Goal: Transaction & Acquisition: Purchase product/service

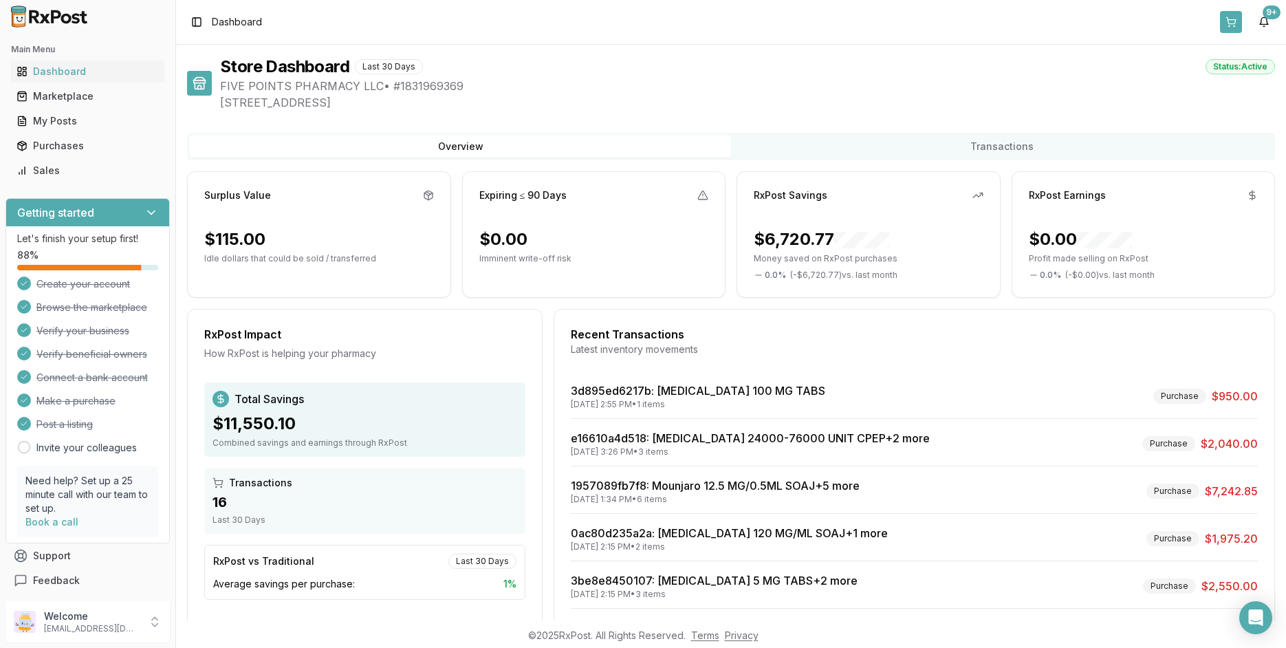
click at [1234, 24] on button at bounding box center [1231, 22] width 22 height 22
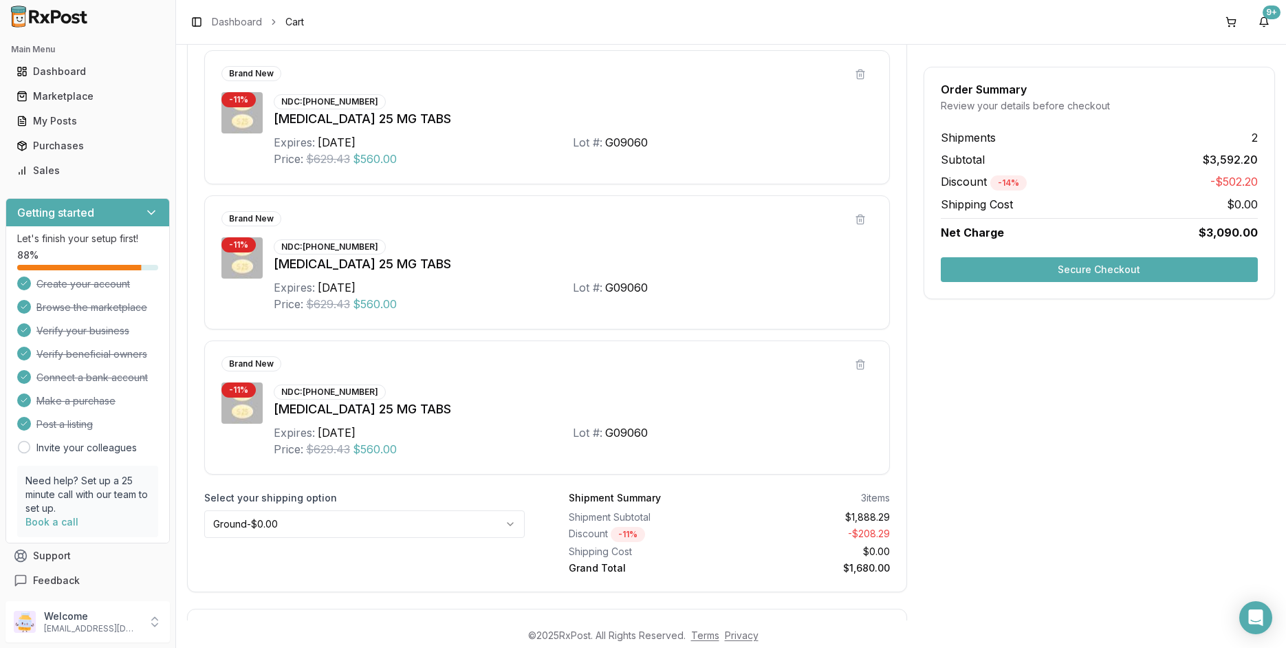
scroll to position [177, 0]
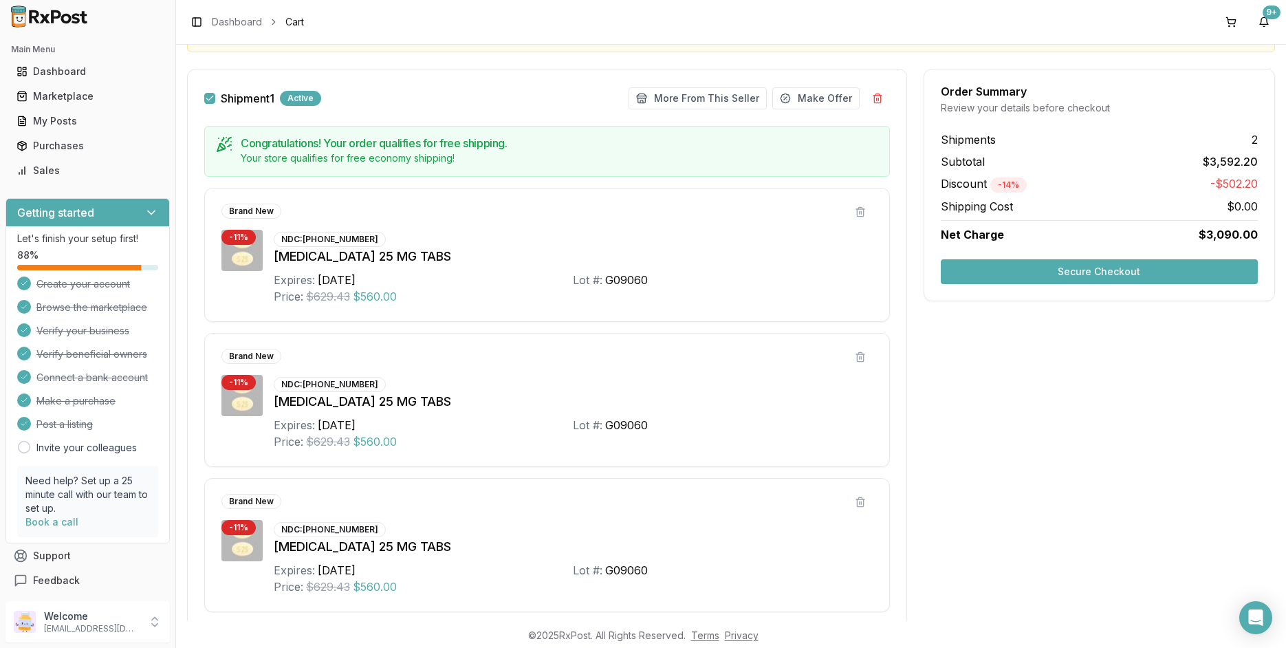
click at [997, 279] on button "Secure Checkout" at bounding box center [1099, 271] width 317 height 25
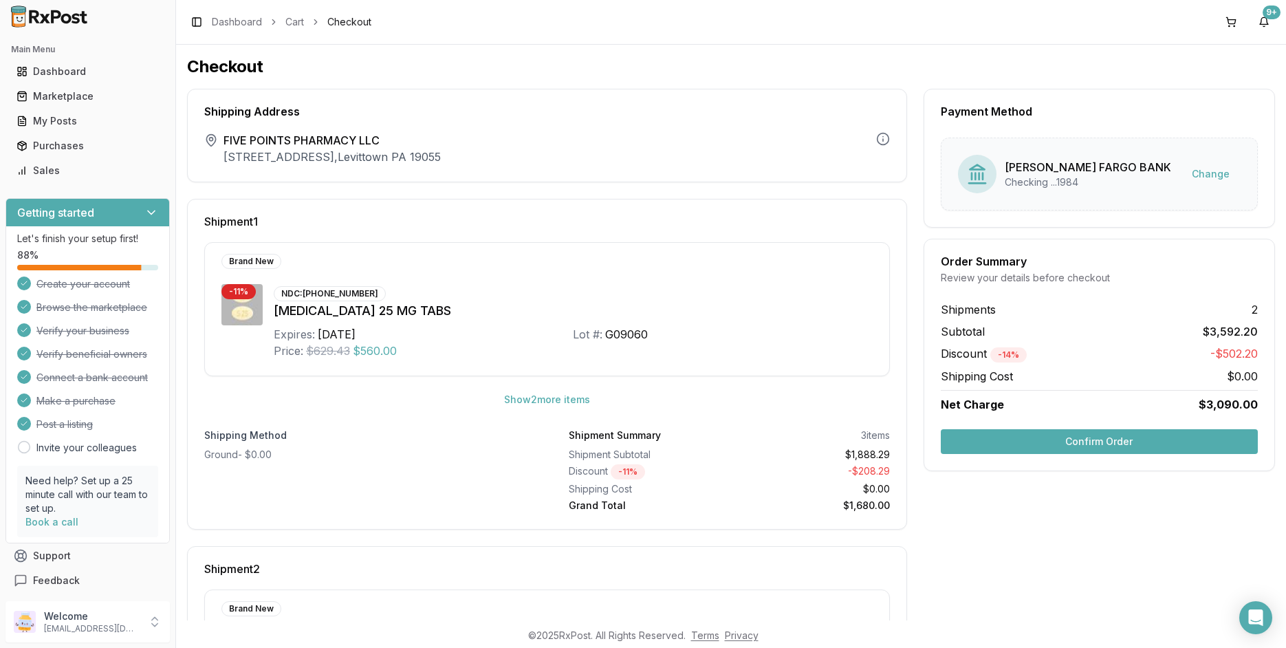
click at [1015, 444] on button "Confirm Order" at bounding box center [1099, 441] width 317 height 25
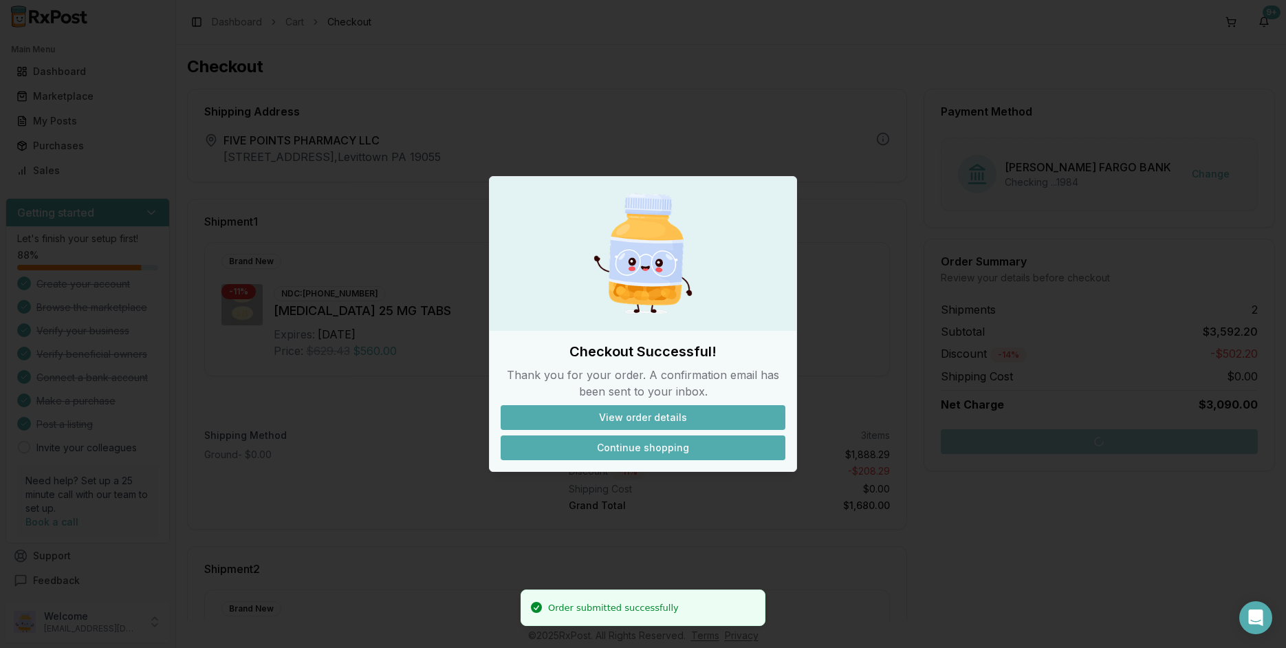
click at [598, 444] on button "Continue shopping" at bounding box center [643, 447] width 285 height 25
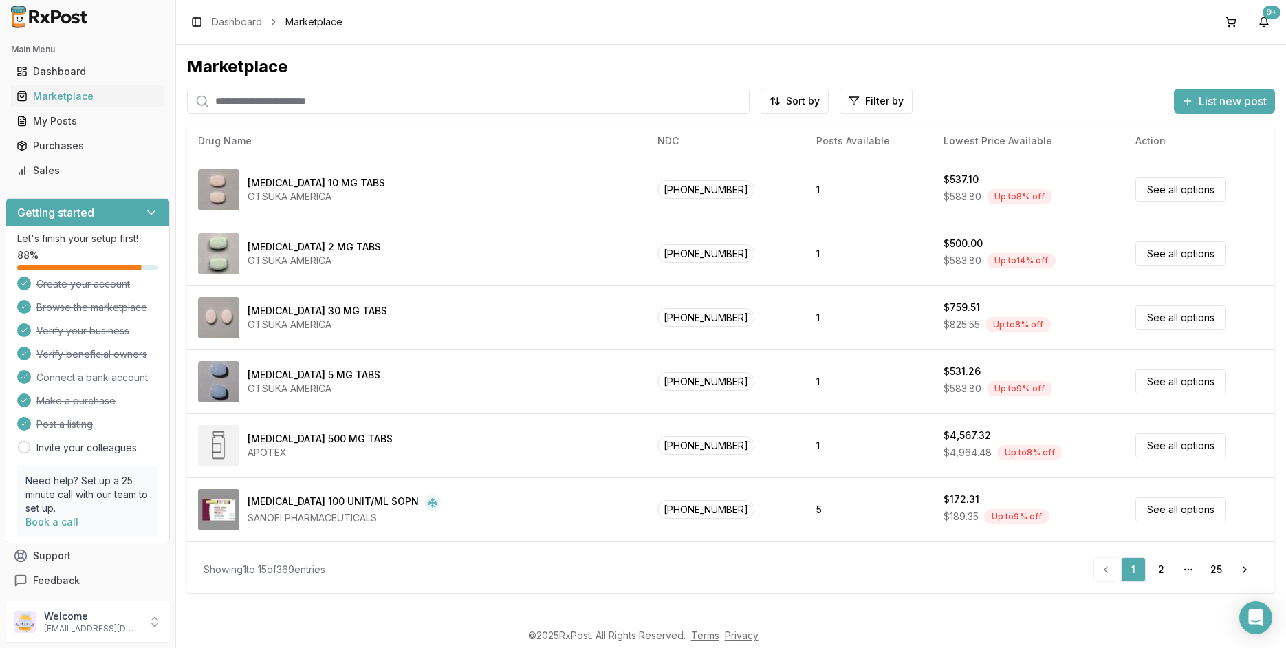
drag, startPoint x: 1235, startPoint y: 23, endPoint x: 1184, endPoint y: 30, distance: 51.5
click at [1235, 23] on button at bounding box center [1231, 22] width 22 height 22
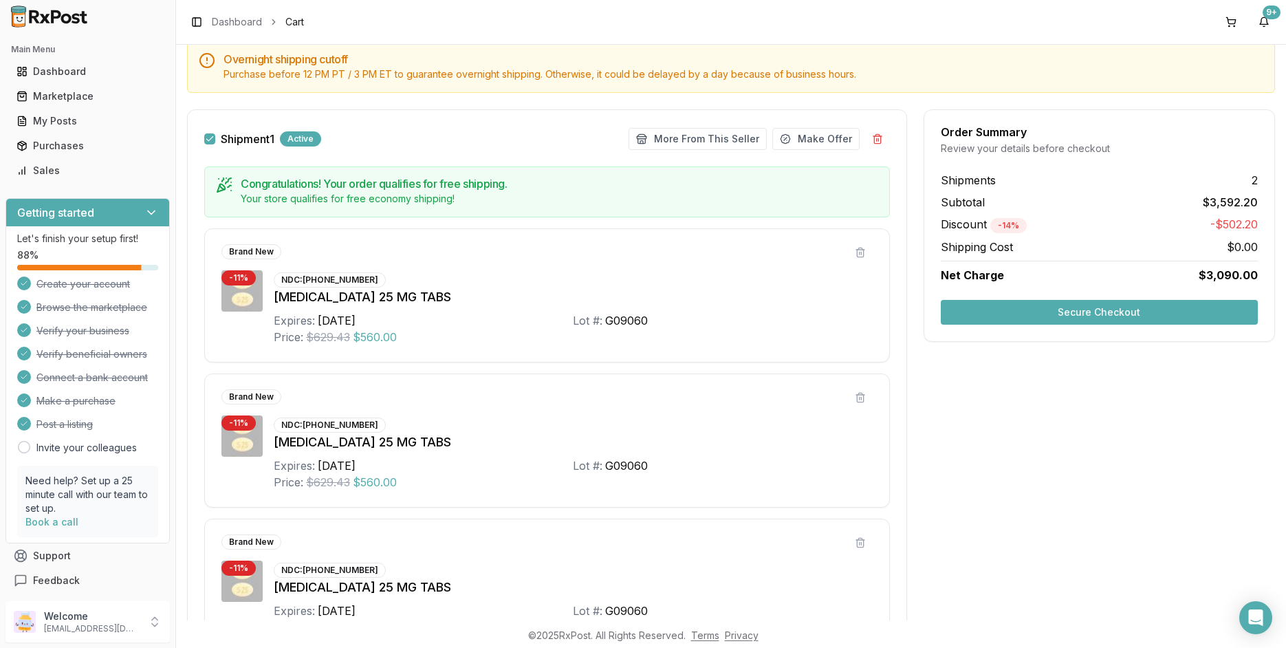
scroll to position [138, 0]
click at [1016, 314] on button "Secure Checkout" at bounding box center [1099, 310] width 317 height 25
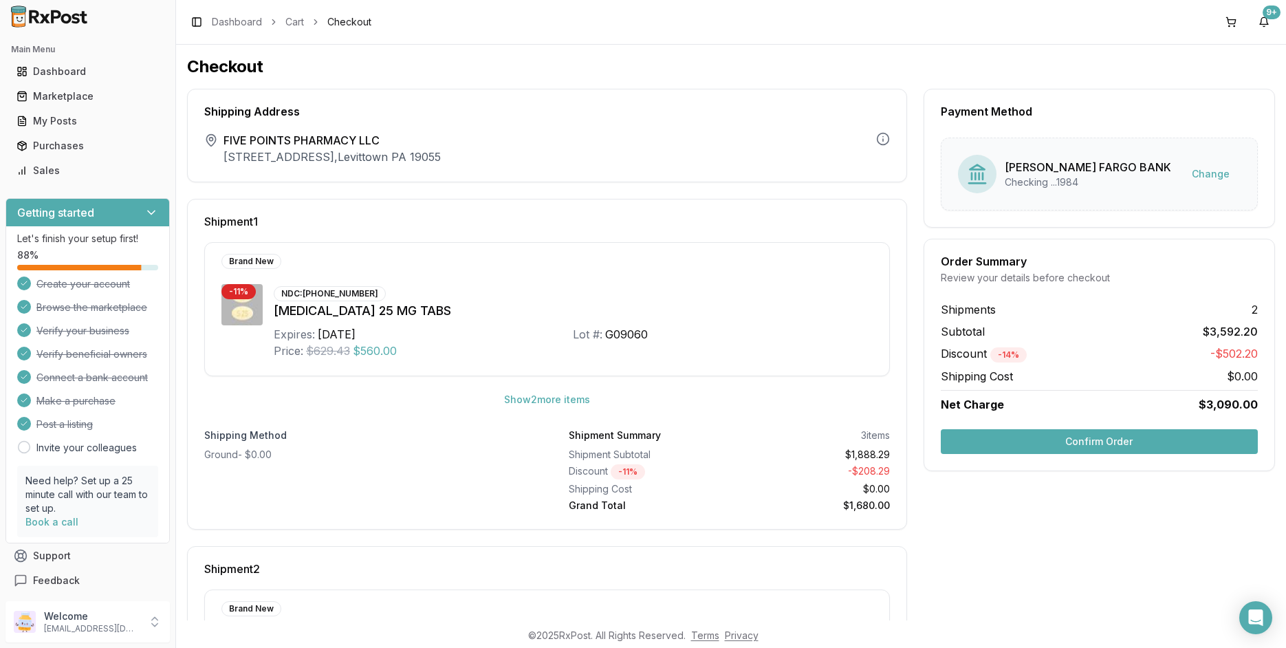
click at [1010, 449] on button "Confirm Order" at bounding box center [1099, 441] width 317 height 25
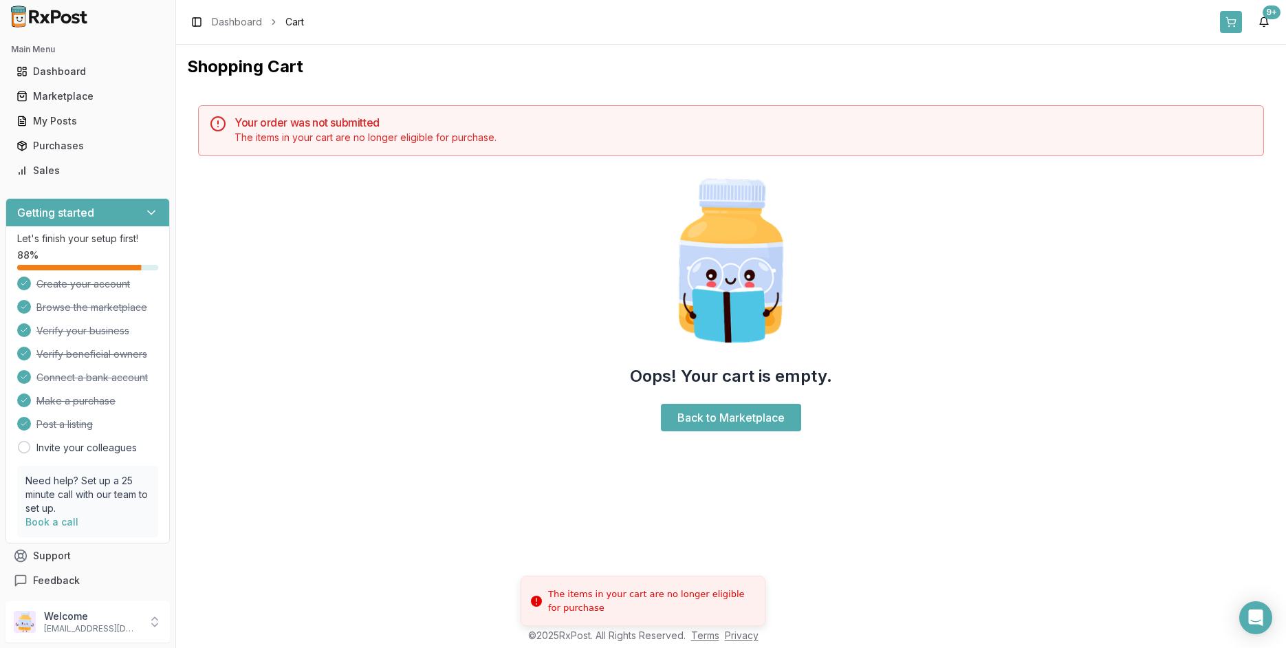
click at [1235, 22] on button at bounding box center [1231, 22] width 22 height 22
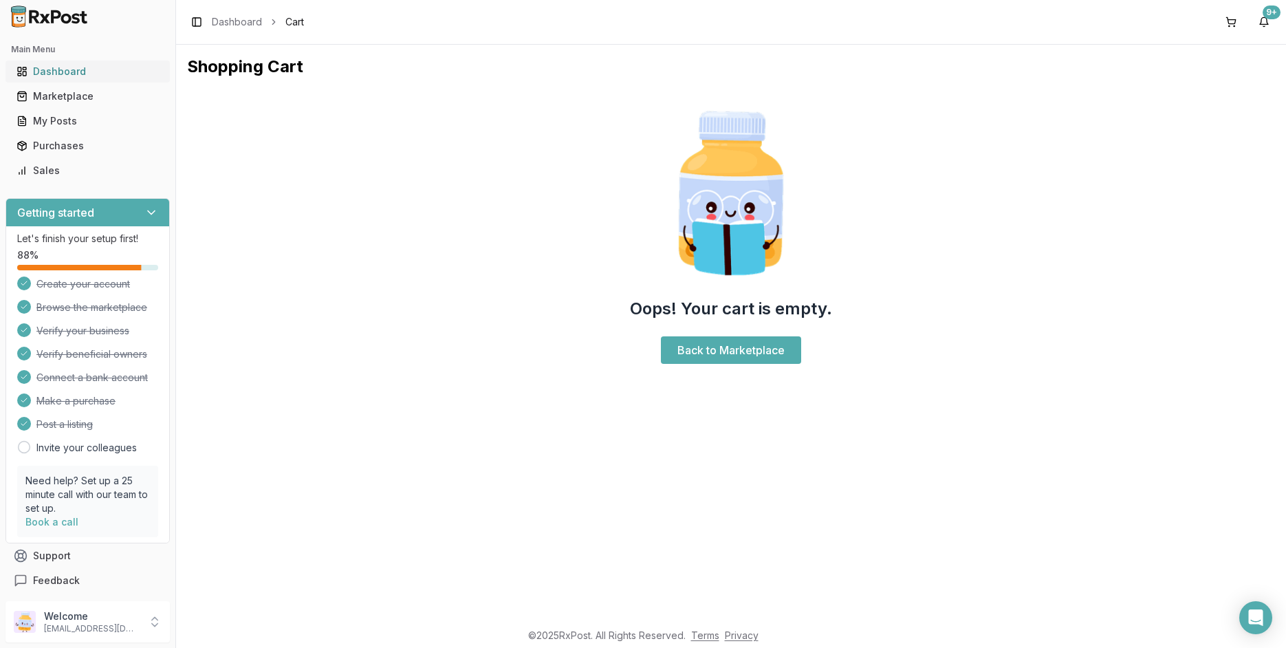
click at [68, 71] on div "Dashboard" at bounding box center [88, 72] width 142 height 14
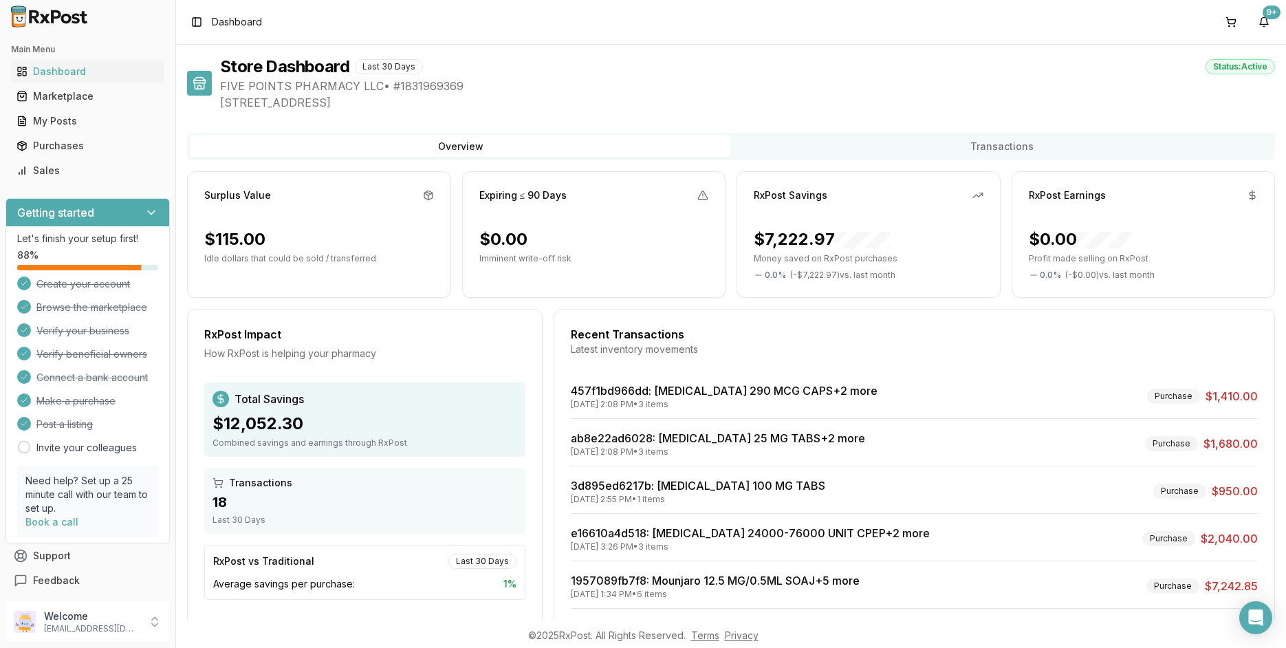
click at [231, 199] on div "Surplus Value" at bounding box center [237, 195] width 67 height 14
click at [1233, 21] on button at bounding box center [1231, 22] width 22 height 22
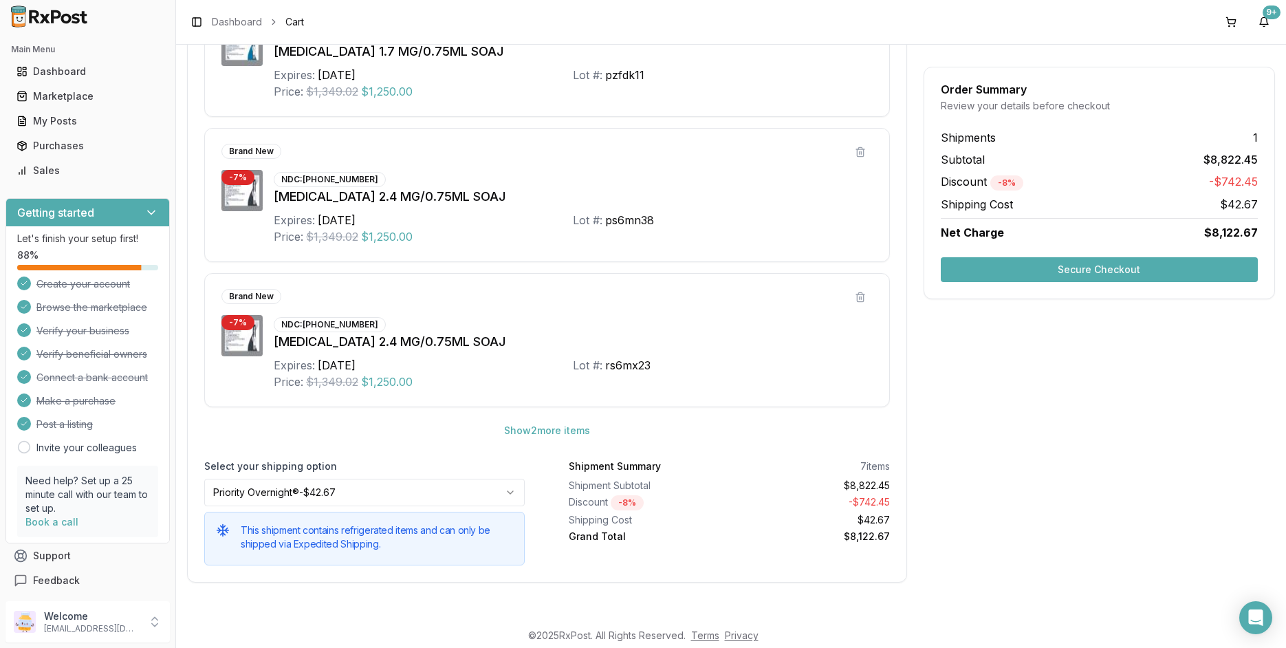
scroll to position [611, 0]
click at [502, 430] on button "Show 2 more item s" at bounding box center [547, 429] width 108 height 25
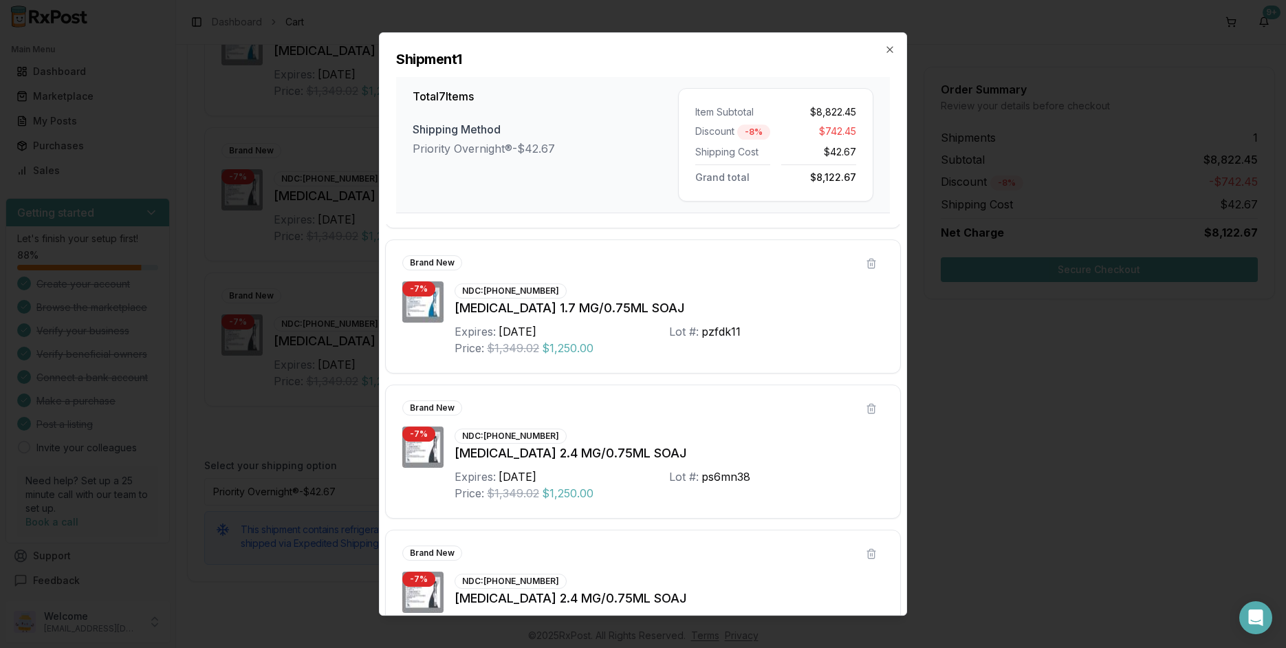
scroll to position [625, 0]
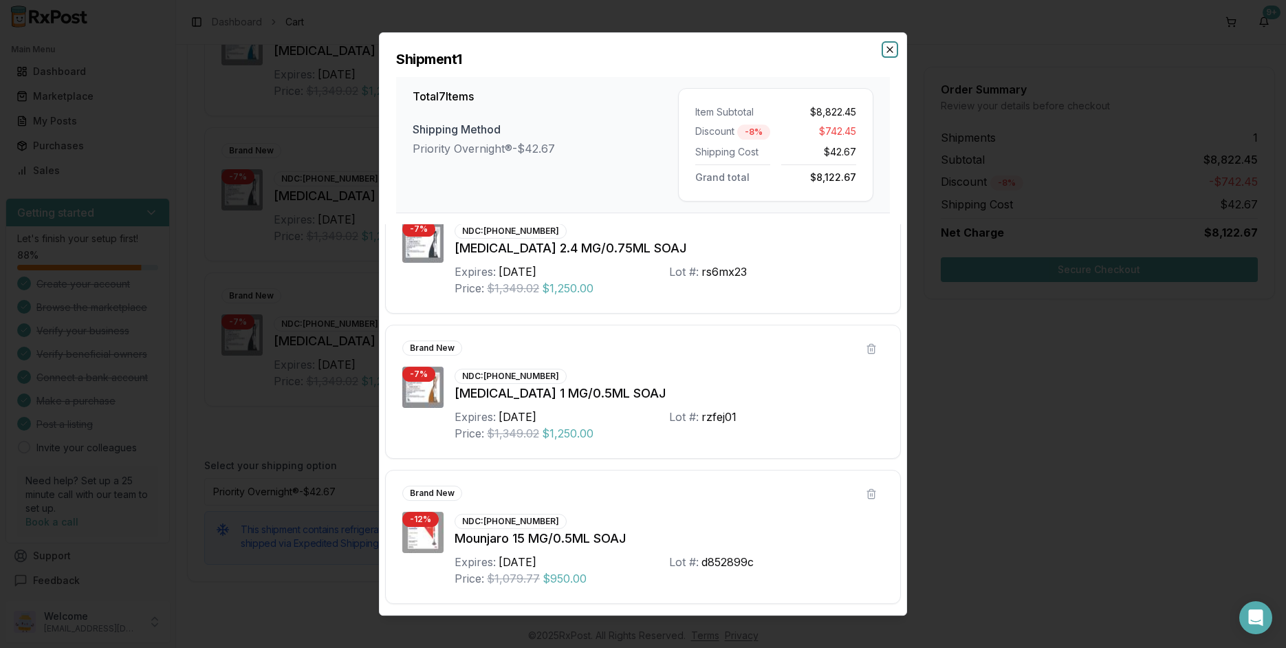
click at [893, 53] on icon "button" at bounding box center [889, 49] width 11 height 11
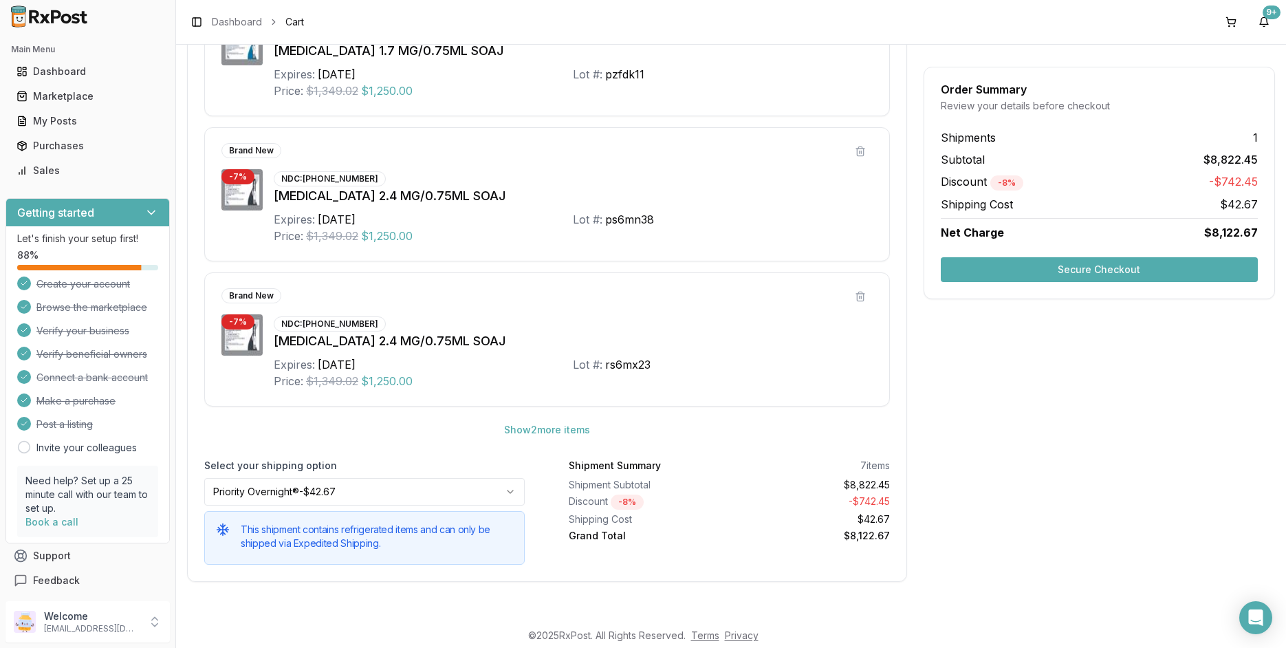
click at [1029, 274] on button "Secure Checkout" at bounding box center [1099, 269] width 317 height 25
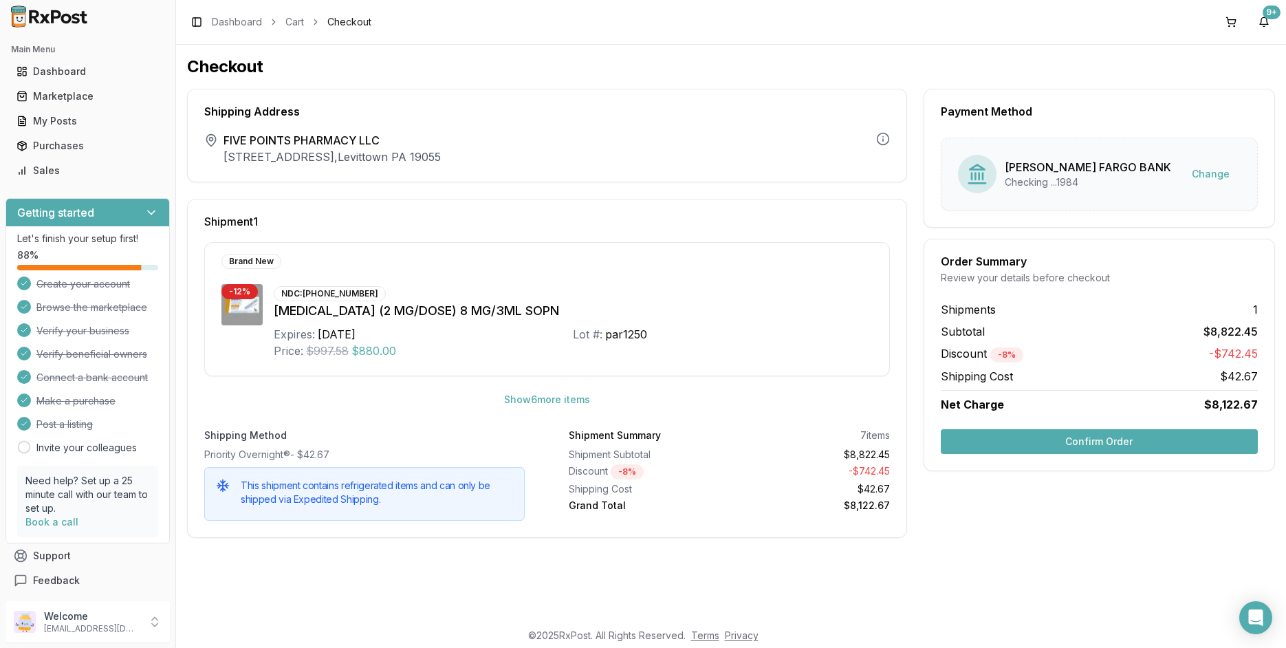
click at [965, 448] on button "Confirm Order" at bounding box center [1099, 441] width 317 height 25
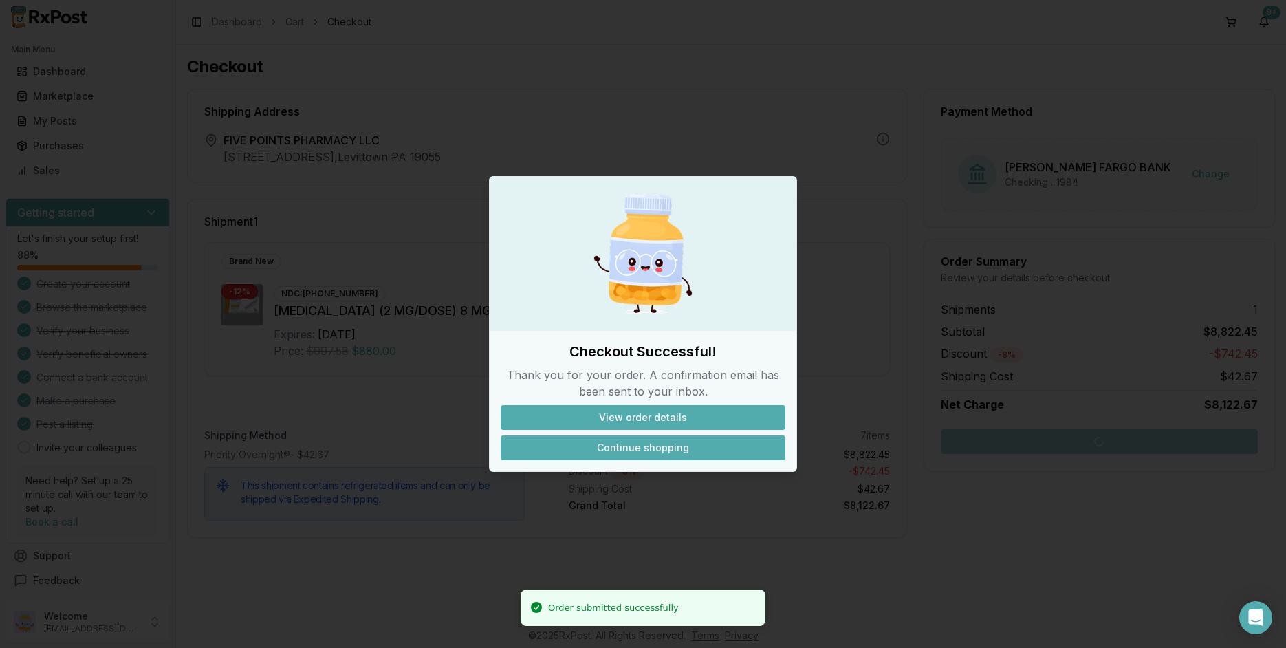
click at [622, 446] on button "Continue shopping" at bounding box center [643, 447] width 285 height 25
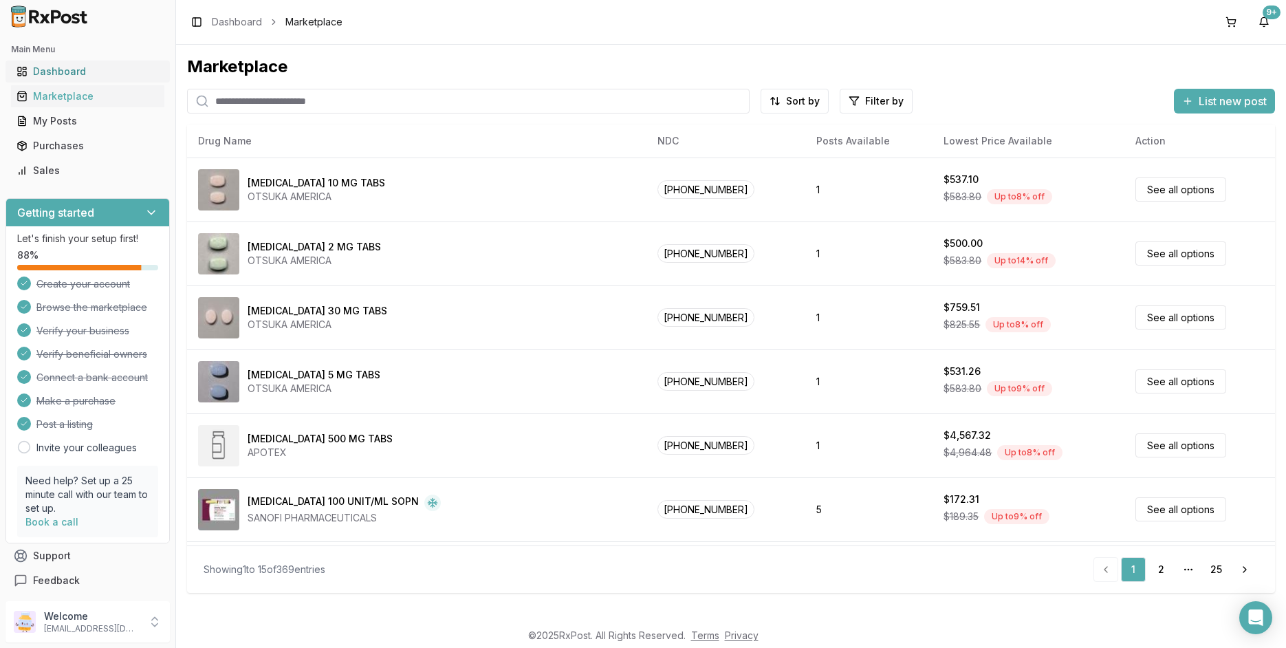
click at [52, 75] on div "Dashboard" at bounding box center [88, 72] width 142 height 14
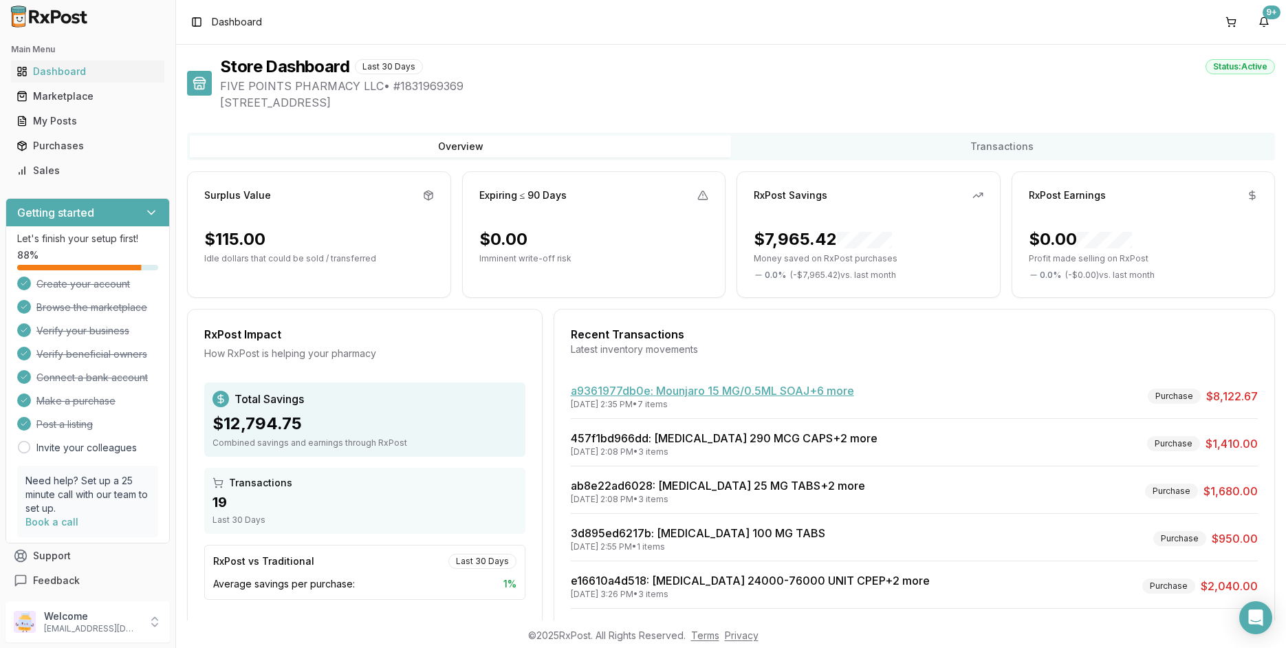
click at [644, 389] on link "a9361977db0e : Mounjaro 15 MG/0.5ML SOAJ +6 more" at bounding box center [712, 391] width 283 height 14
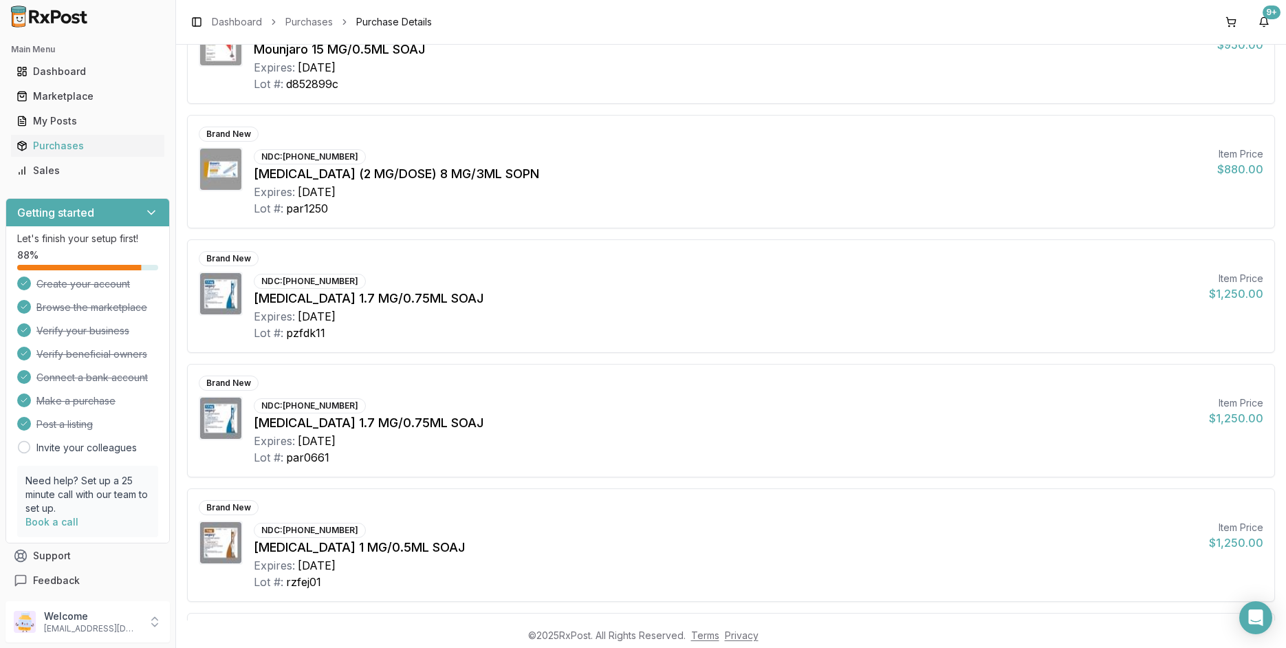
scroll to position [140, 0]
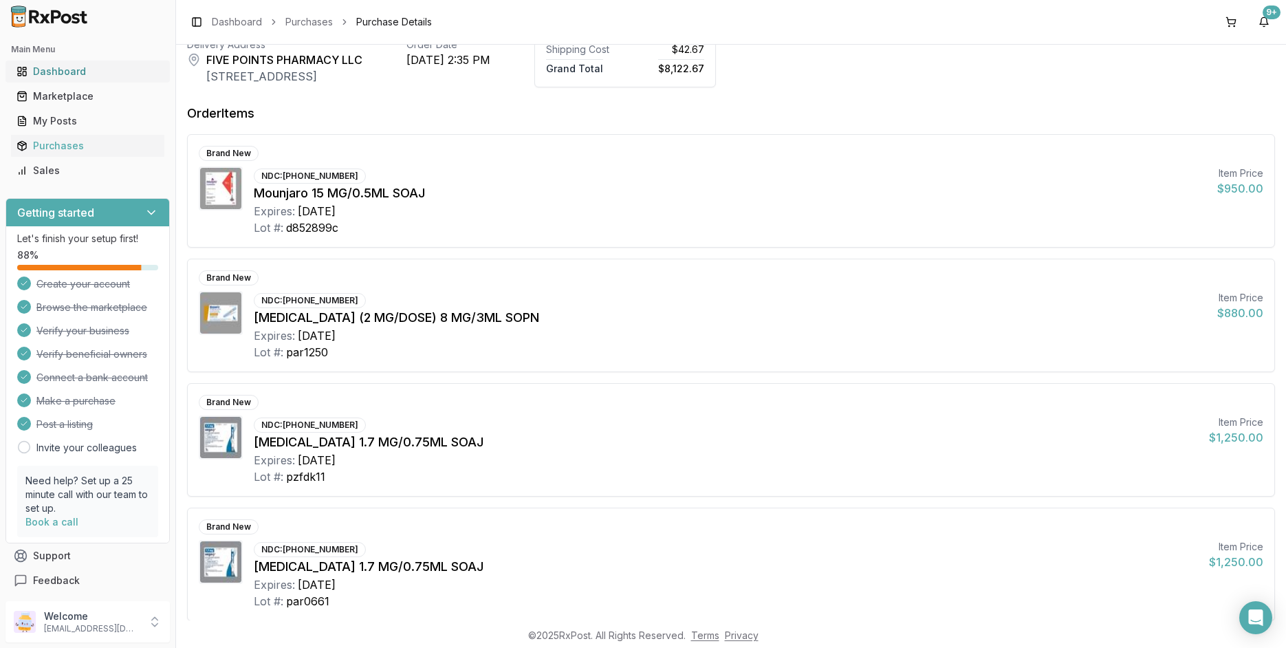
click at [47, 69] on div "Dashboard" at bounding box center [88, 72] width 142 height 14
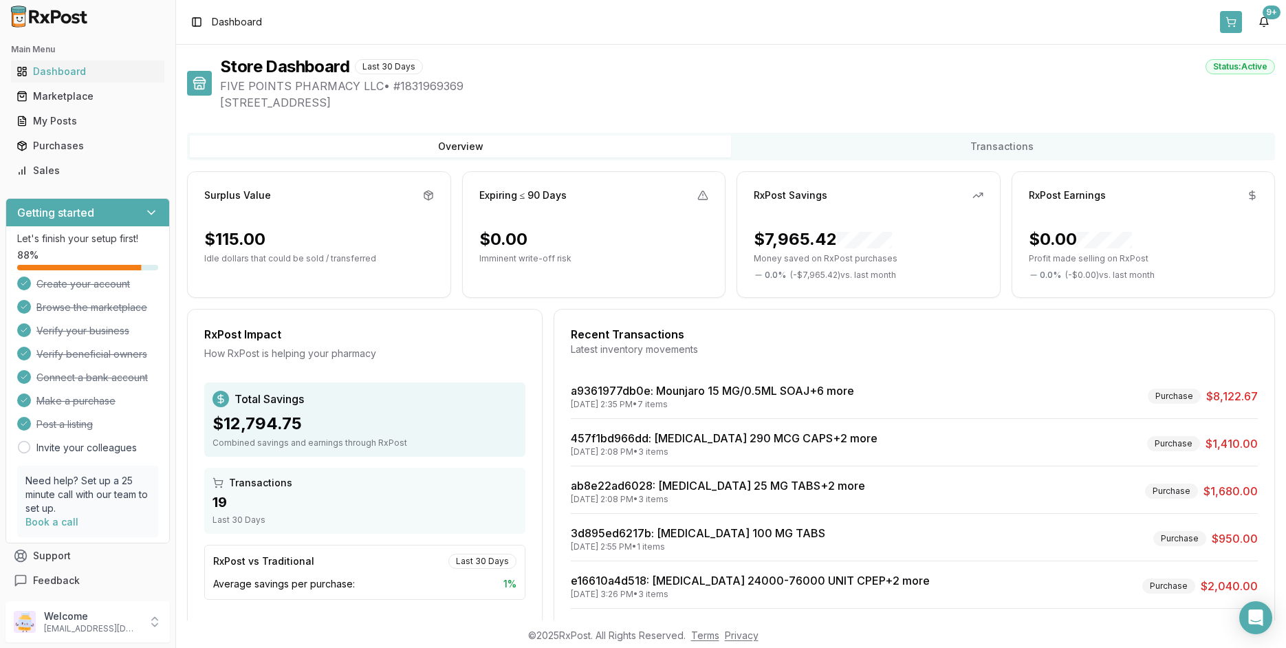
click at [1239, 20] on button at bounding box center [1231, 22] width 22 height 22
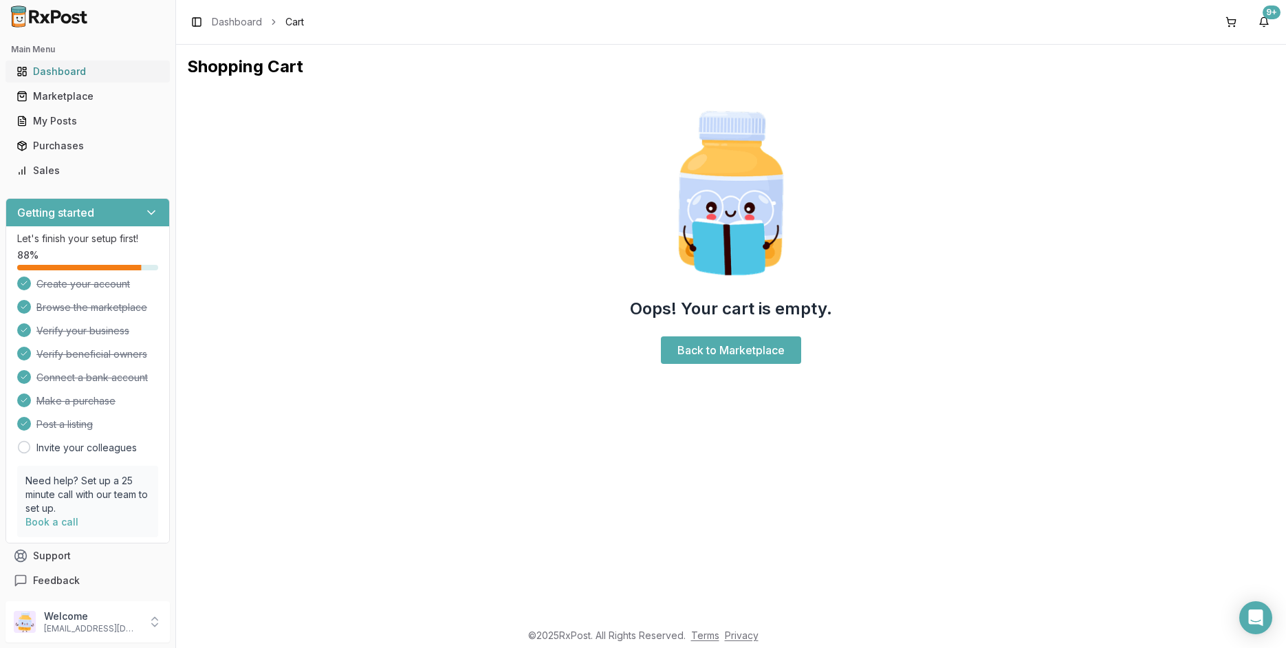
click at [37, 69] on div "Dashboard" at bounding box center [88, 72] width 142 height 14
